Goal: Information Seeking & Learning: Learn about a topic

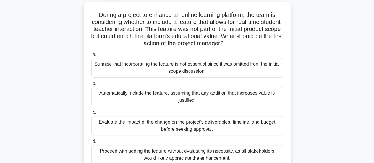
scroll to position [33, 0]
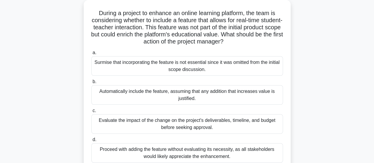
click at [179, 131] on div "Evaluate the impact of the change on the project's deliverables, timeline, and …" at bounding box center [186, 124] width 191 height 20
click at [91, 113] on input "c. Evaluate the impact of the change on the project's deliverables, timeline, a…" at bounding box center [91, 111] width 0 height 4
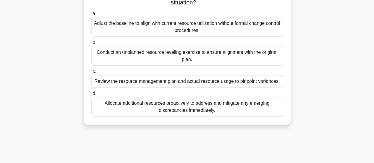
scroll to position [67, 0]
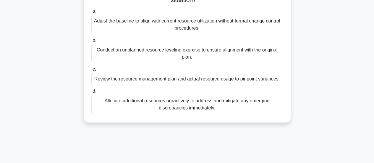
click at [213, 83] on div "Review the resource management plan and actual resource usage to pinpoint varia…" at bounding box center [186, 79] width 191 height 12
click at [91, 71] on input "c. Review the resource management plan and actual resource usage to pinpoint va…" at bounding box center [91, 69] width 0 height 4
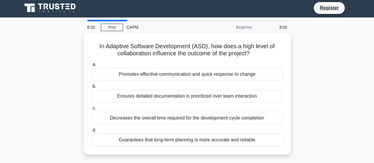
scroll to position [0, 0]
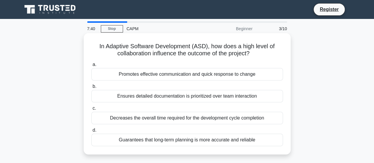
click at [241, 77] on div "Promotes effective communication and quick response to change" at bounding box center [186, 74] width 191 height 12
click at [91, 66] on input "a. Promotes effective communication and quick response to change" at bounding box center [91, 65] width 0 height 4
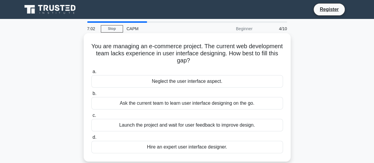
click at [223, 147] on div "Hire an expert user interface designer." at bounding box center [186, 147] width 191 height 12
click at [91, 139] on input "d. Hire an expert user interface designer." at bounding box center [91, 137] width 0 height 4
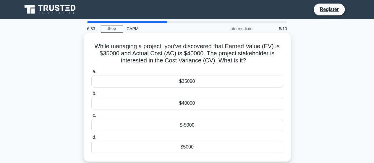
click at [182, 126] on div "$-5000" at bounding box center [186, 125] width 191 height 12
click at [91, 117] on input "c. $-5000" at bounding box center [91, 115] width 0 height 4
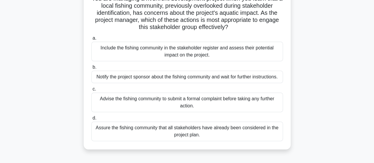
scroll to position [50, 0]
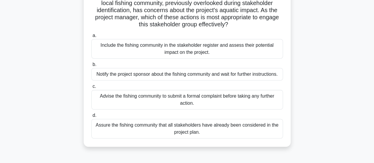
click at [245, 43] on div "Include the fishing community in the stakeholder register and assess their pote…" at bounding box center [186, 49] width 191 height 20
click at [91, 38] on input "a. Include the fishing community in the stakeholder register and assess their p…" at bounding box center [91, 36] width 0 height 4
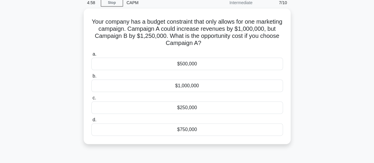
scroll to position [27, 0]
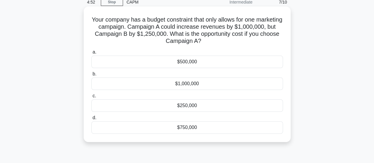
click at [195, 126] on div "$750,000" at bounding box center [186, 127] width 191 height 12
click at [91, 120] on input "d. $750,000" at bounding box center [91, 118] width 0 height 4
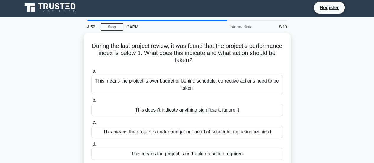
scroll to position [0, 0]
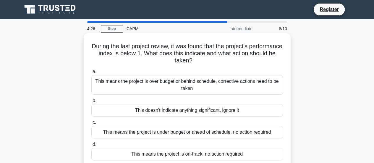
click at [195, 86] on div "This means the project is over budget or behind schedule, corrective actions ne…" at bounding box center [186, 85] width 191 height 20
click at [91, 74] on input "a. This means the project is over budget or behind schedule, corrective actions…" at bounding box center [91, 72] width 0 height 4
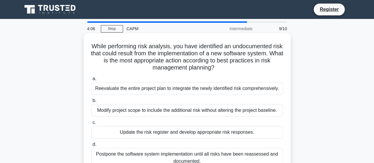
click at [191, 134] on div "Update the risk register and develop appropriate risk responses." at bounding box center [186, 132] width 191 height 12
click at [91, 124] on input "c. Update the risk register and develop appropriate risk responses." at bounding box center [91, 123] width 0 height 4
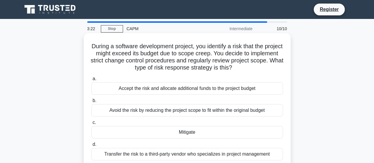
click at [192, 133] on div "Mitigate" at bounding box center [186, 132] width 191 height 12
click at [91, 124] on input "c. Mitigate" at bounding box center [91, 123] width 0 height 4
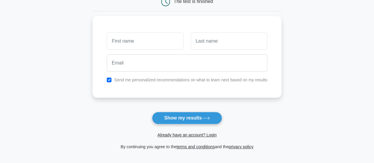
scroll to position [65, 0]
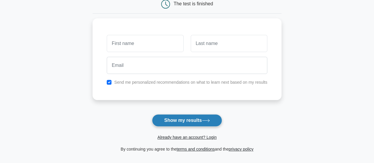
click at [189, 118] on button "Show my results" at bounding box center [187, 120] width 70 height 12
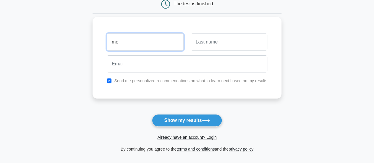
type input "m"
type input "Moyosore"
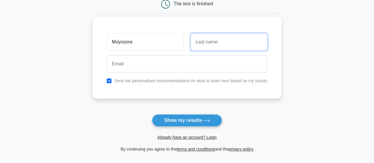
click at [203, 42] on input "text" at bounding box center [229, 41] width 77 height 17
type input "Jubril"
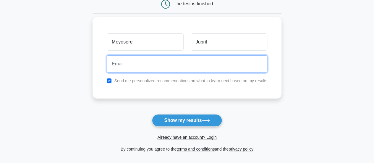
click at [196, 65] on input "email" at bounding box center [187, 63] width 160 height 17
type input "Jubrilmoyosore225@gmail.com"
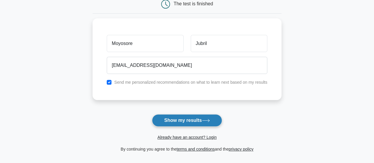
click at [182, 123] on button "Show my results" at bounding box center [187, 120] width 70 height 12
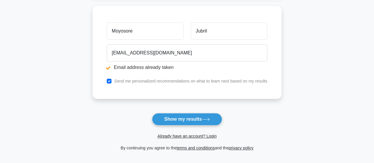
scroll to position [100, 0]
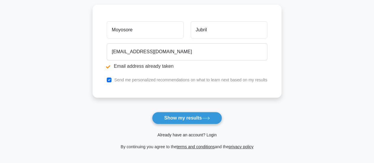
click at [193, 133] on link "Already have an account? Login" at bounding box center [186, 134] width 59 height 5
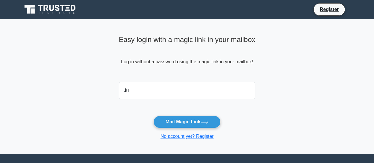
type input "Jubrilmoyosore225@gmail.com"
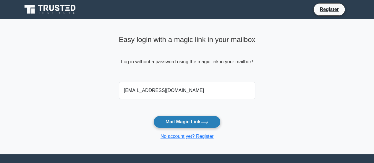
click at [189, 123] on button "Mail Magic Link" at bounding box center [186, 122] width 67 height 12
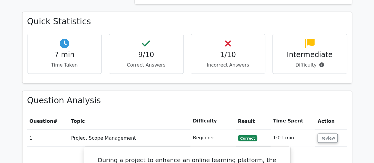
scroll to position [452, 0]
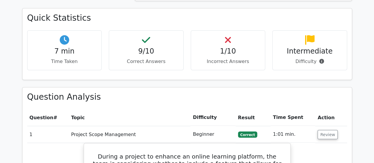
drag, startPoint x: 375, startPoint y: 11, endPoint x: 370, endPoint y: 62, distance: 51.6
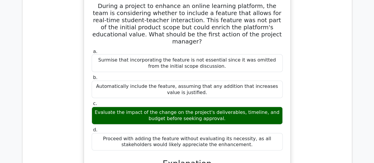
scroll to position [576, 0]
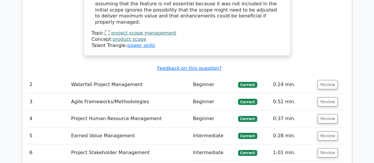
scroll to position [870, 0]
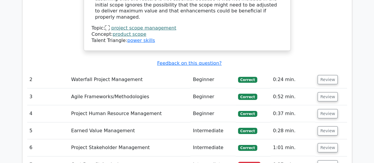
click at [249, 77] on span "Correct" at bounding box center [247, 80] width 19 height 6
click at [209, 71] on td "Beginner" at bounding box center [212, 79] width 45 height 17
click at [327, 75] on button "Review" at bounding box center [327, 79] width 20 height 9
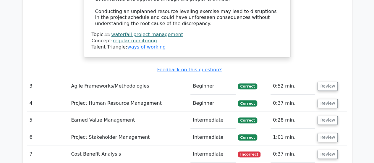
scroll to position [1227, 0]
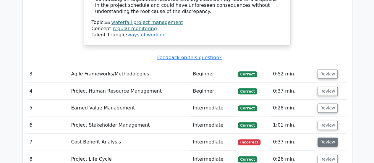
click at [321, 137] on button "Review" at bounding box center [327, 141] width 20 height 9
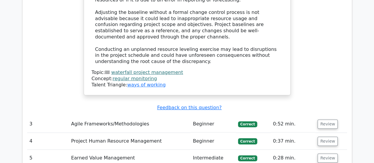
scroll to position [1177, 0]
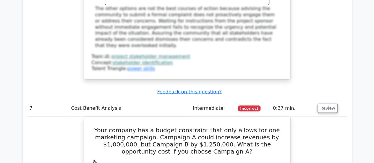
scroll to position [1590, 0]
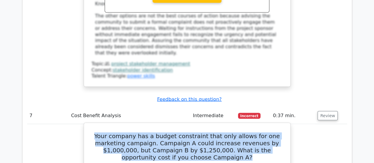
drag, startPoint x: 103, startPoint y: 51, endPoint x: 235, endPoint y: 74, distance: 133.1
click at [235, 132] on h5 "Your company has a budget constraint that only allows for one marketing campaig…" at bounding box center [187, 146] width 192 height 28
copy h5 "Your company has a budget constraint that only allows for one marketing campaig…"
